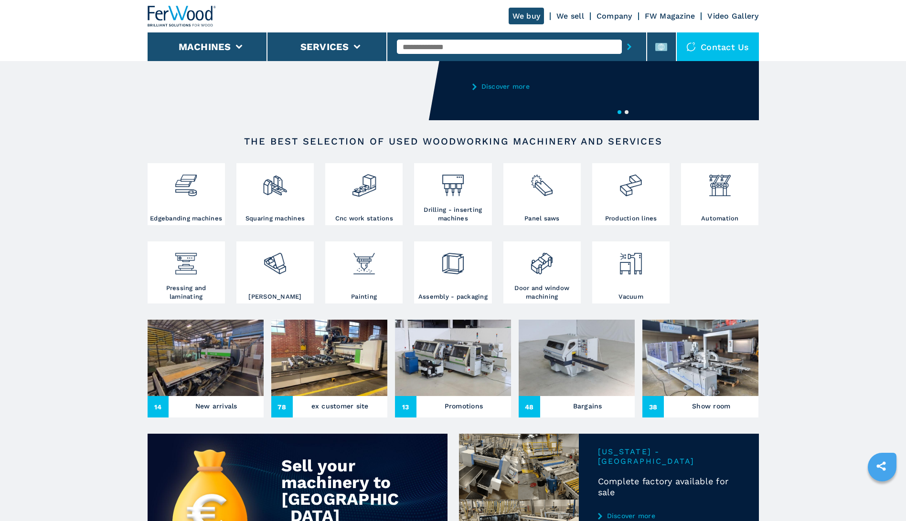
click at [210, 403] on h3 "New arrivals" at bounding box center [216, 406] width 42 height 13
click at [209, 362] on img at bounding box center [206, 358] width 116 height 76
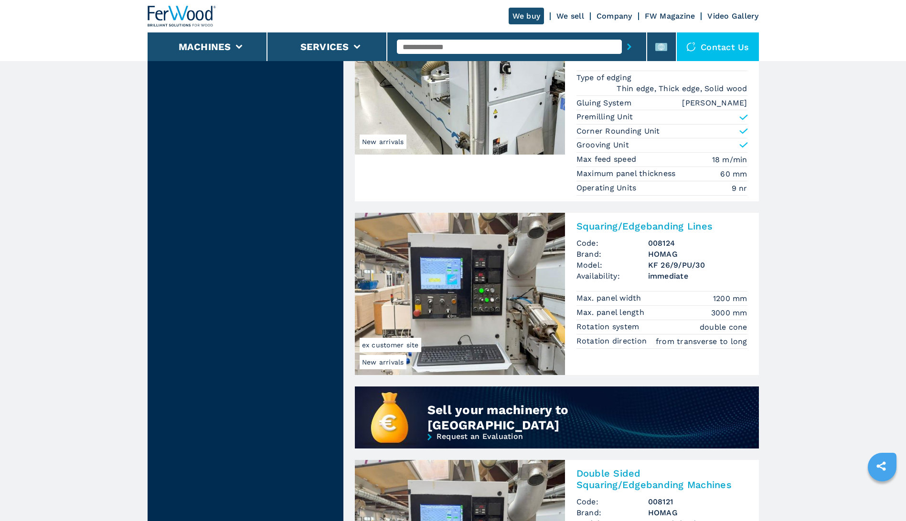
scroll to position [573, 0]
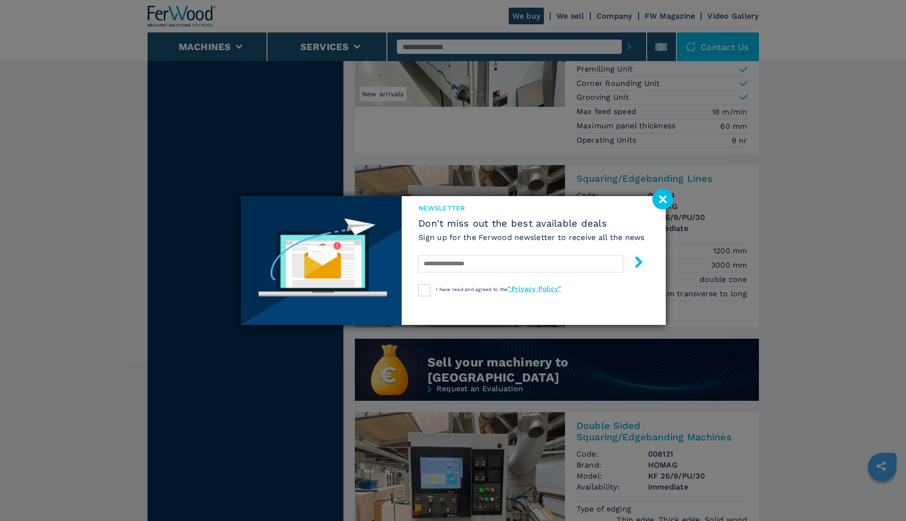
click at [662, 191] on image at bounding box center [662, 199] width 21 height 21
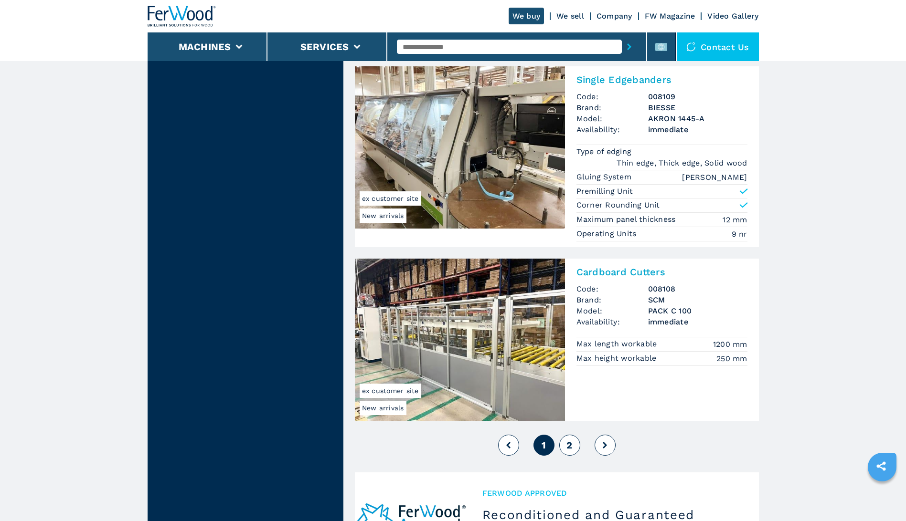
scroll to position [2149, 0]
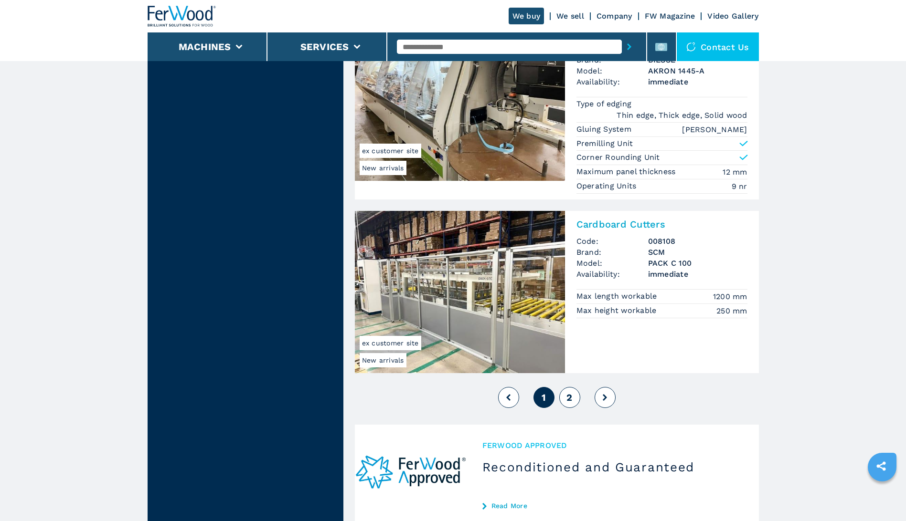
click at [570, 398] on span "2" at bounding box center [569, 397] width 6 height 11
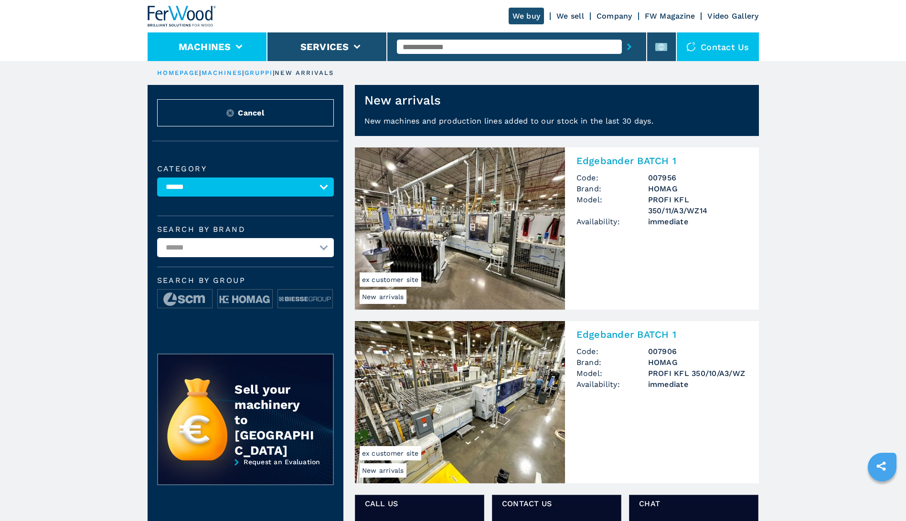
click at [228, 42] on button "Machines" at bounding box center [205, 46] width 53 height 11
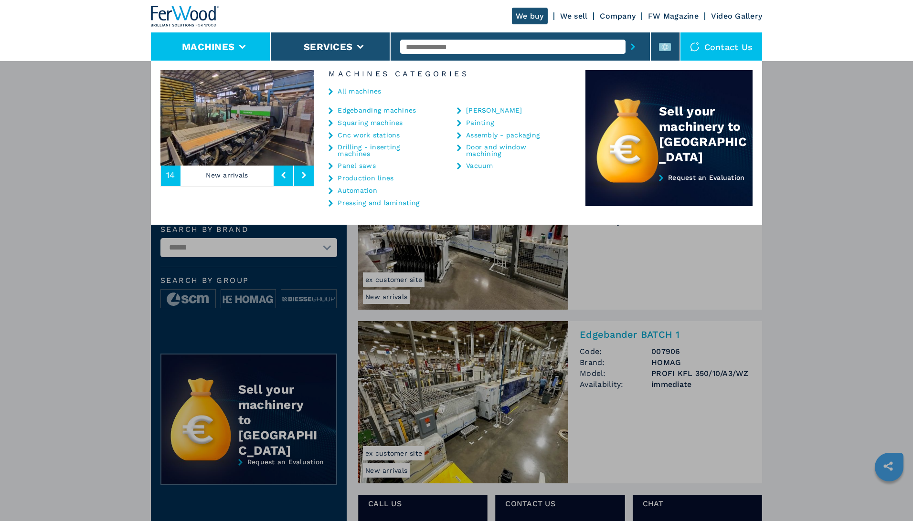
click at [364, 134] on link "Cnc work stations" at bounding box center [369, 135] width 62 height 7
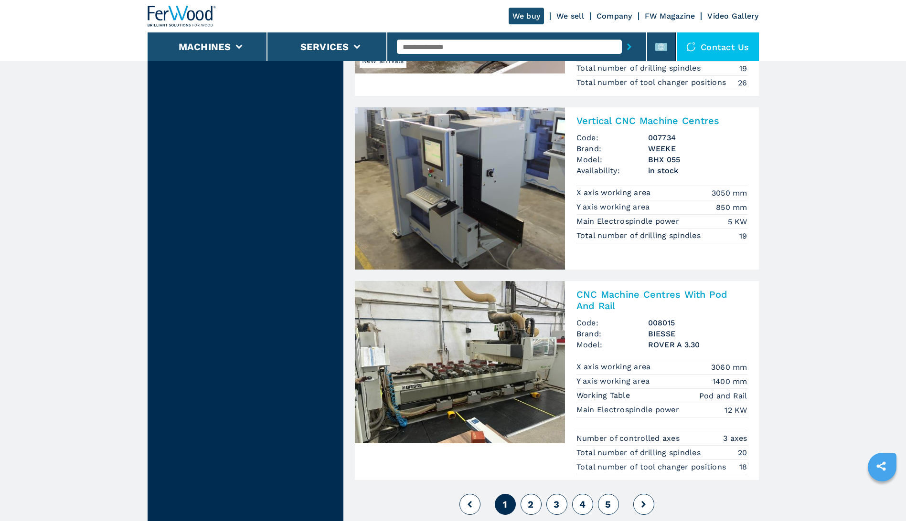
scroll to position [2244, 0]
